Goal: Information Seeking & Learning: Learn about a topic

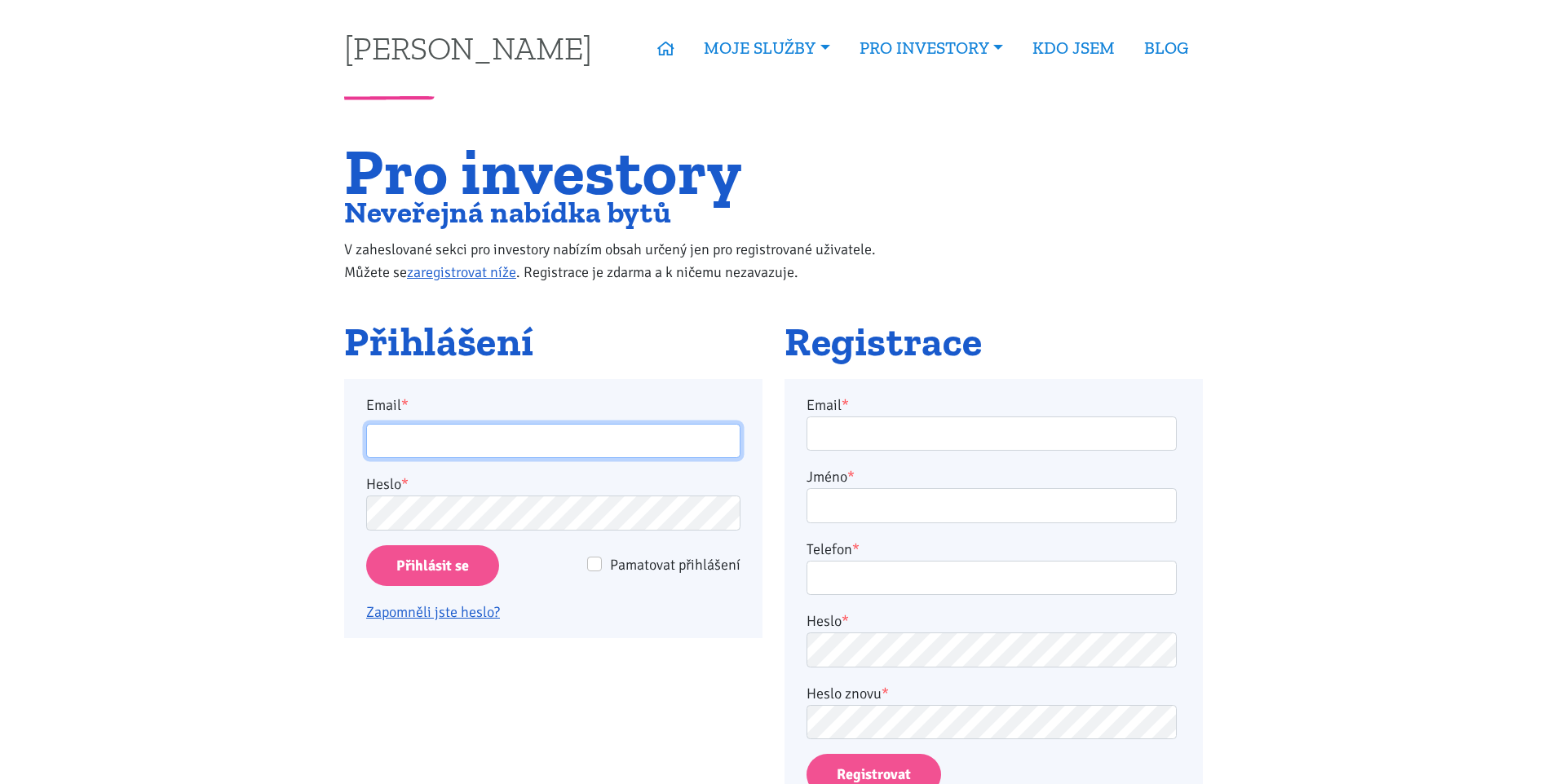
click at [438, 443] on input "Email *" at bounding box center [553, 441] width 374 height 35
type input "horejsi.j@seznam.cz"
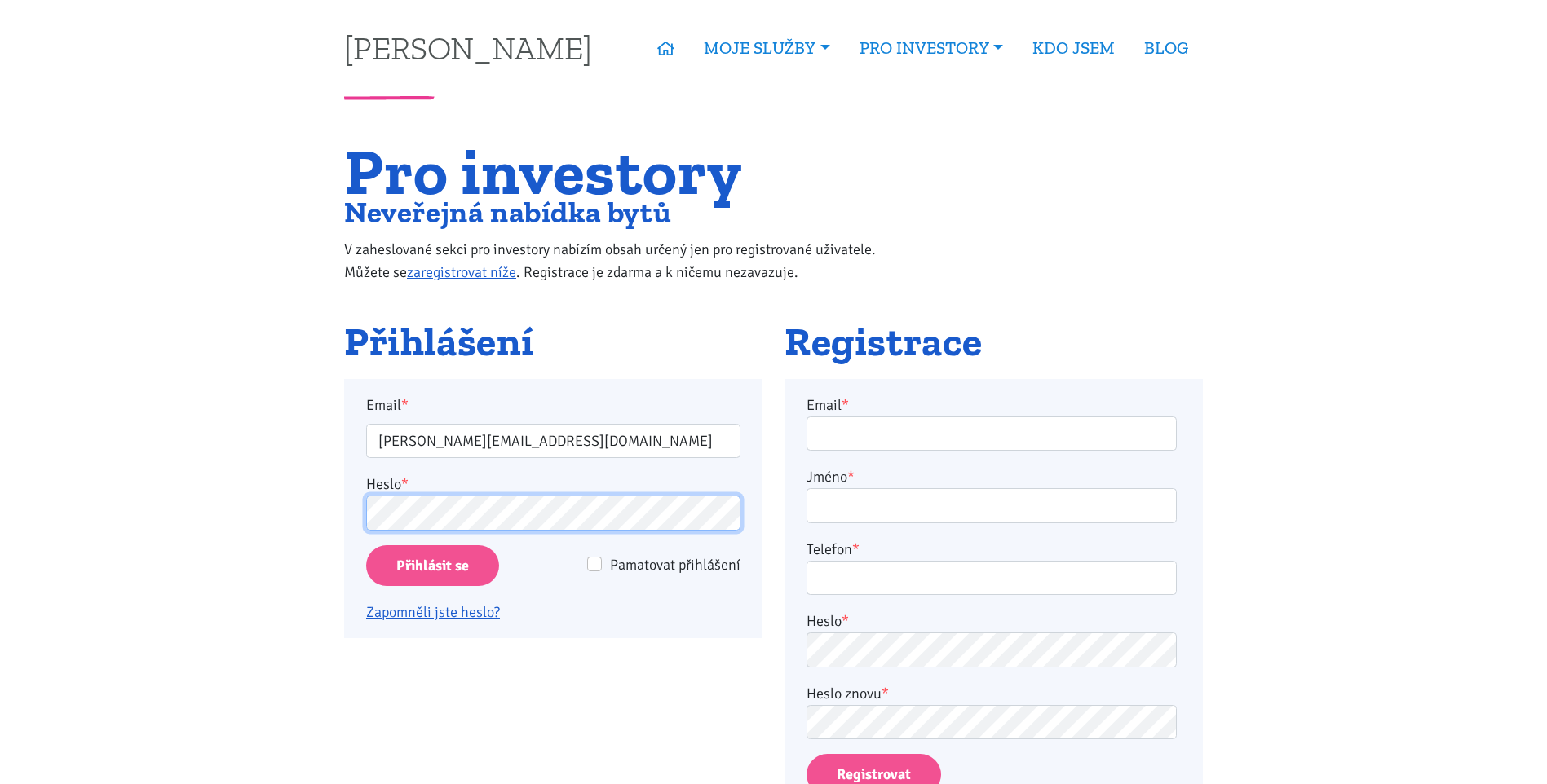
click at [355, 498] on div "Email * horejsi.j@seznam.cz Heslo * Pamatovat přihlášení Přihlásit se Zapomněli…" at bounding box center [553, 509] width 419 height 260
click at [485, 570] on input "Přihlásit se" at bounding box center [432, 566] width 133 height 41
click at [455, 569] on input "Přihlásit se" at bounding box center [432, 566] width 133 height 41
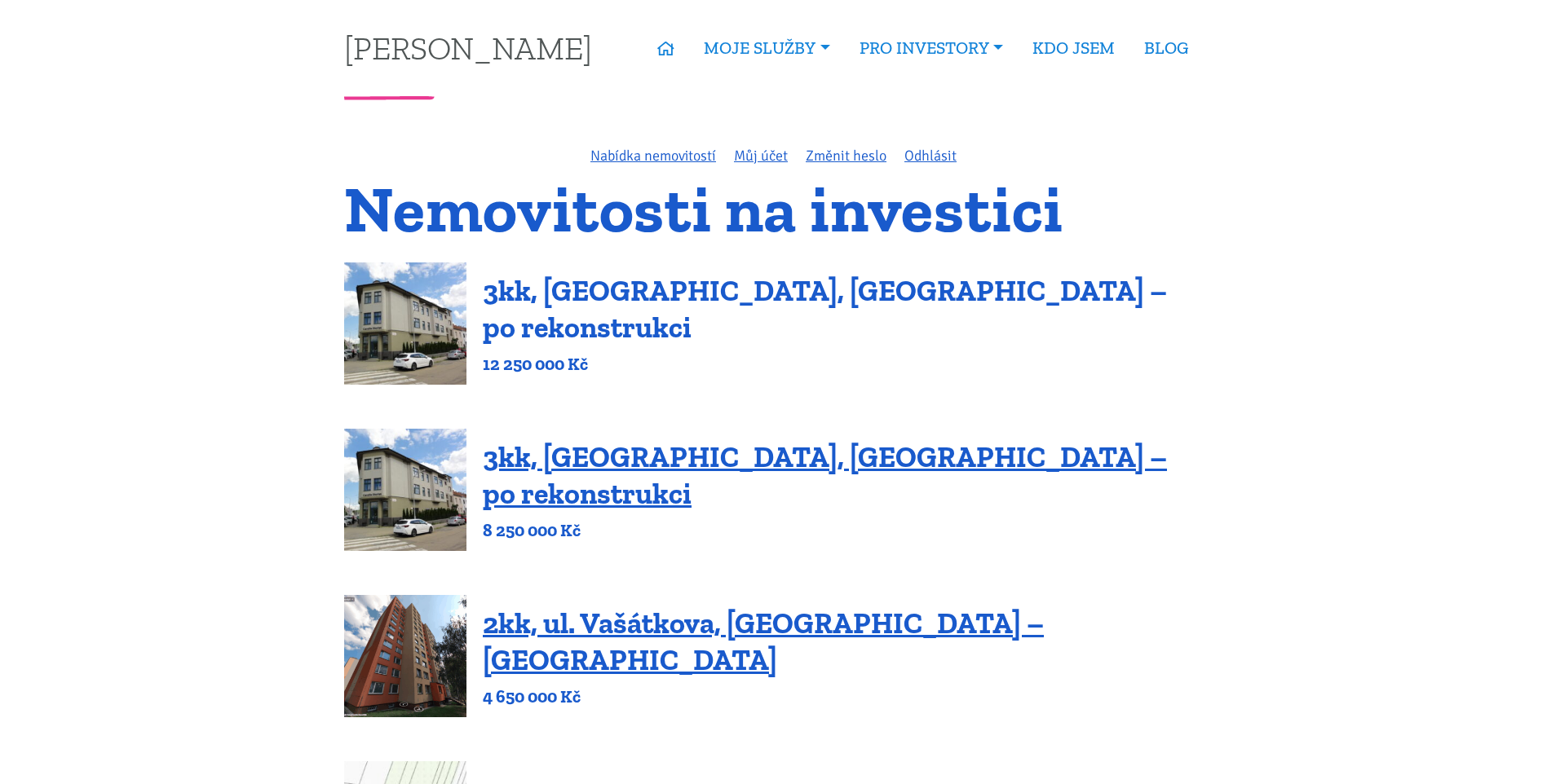
click at [780, 316] on link "3kk, [GEOGRAPHIC_DATA], [GEOGRAPHIC_DATA] – po rekonstrukci" at bounding box center [825, 309] width 685 height 72
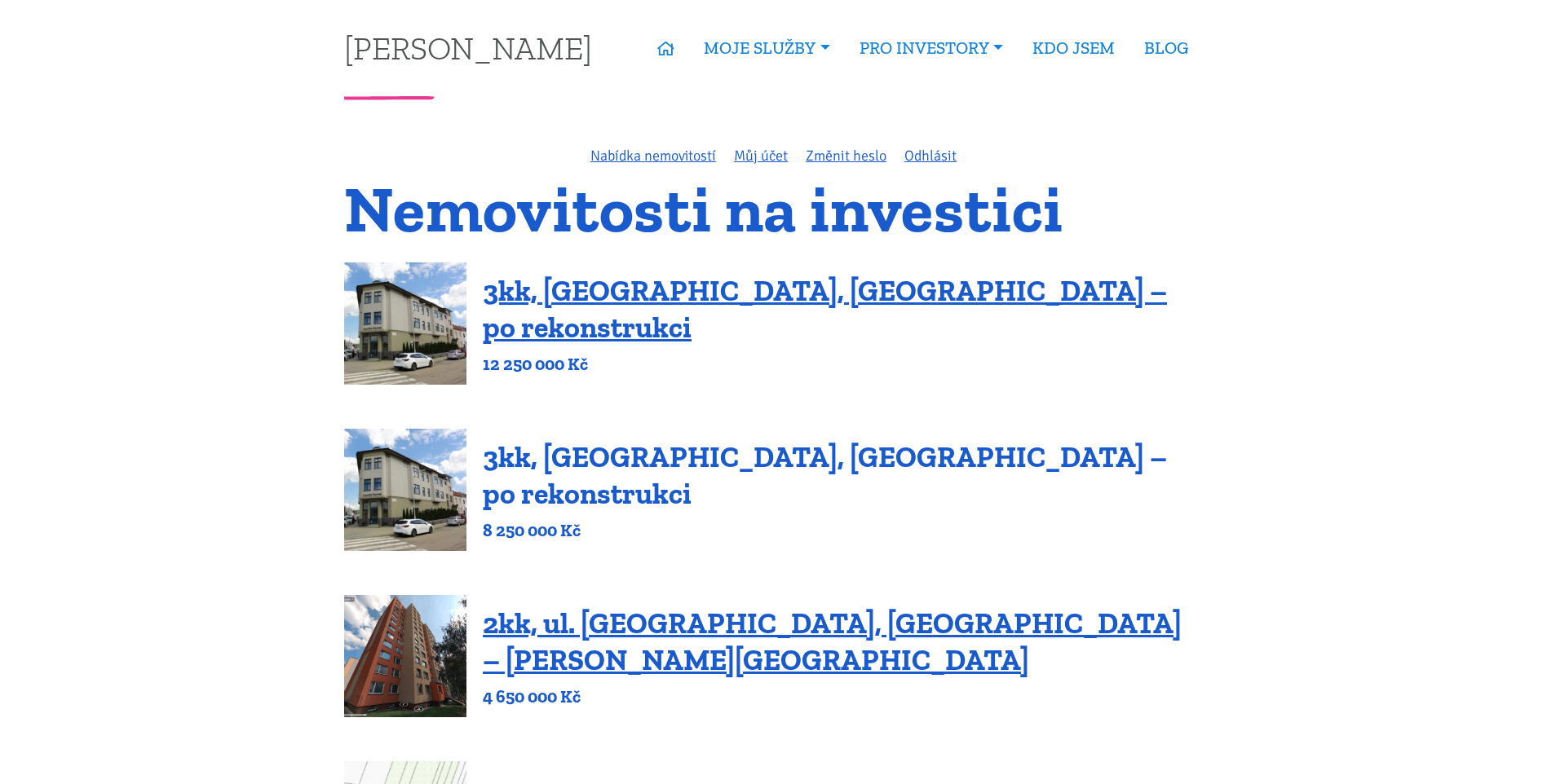
click at [576, 484] on link "3kk, [GEOGRAPHIC_DATA], [GEOGRAPHIC_DATA] – po rekonstrukci" at bounding box center [825, 475] width 685 height 72
